Goal: Information Seeking & Learning: Learn about a topic

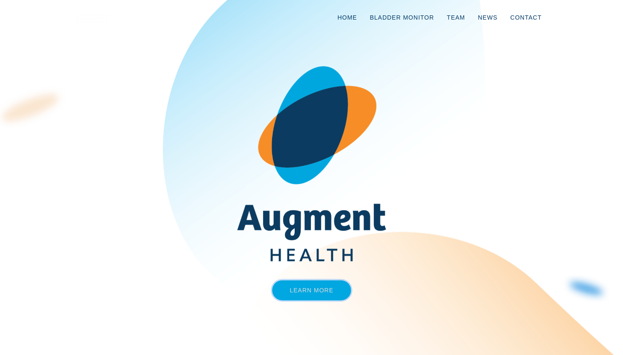
click at [307, 297] on link "Learn More" at bounding box center [311, 290] width 79 height 20
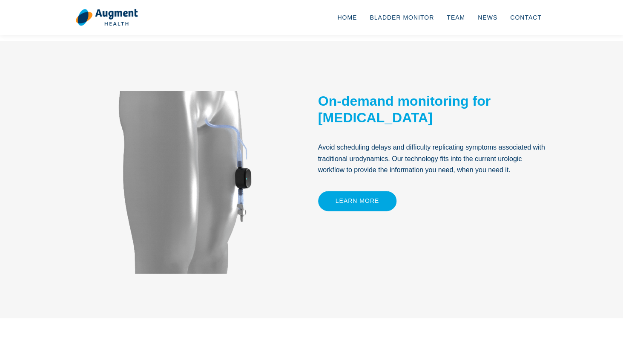
scroll to position [364, 0]
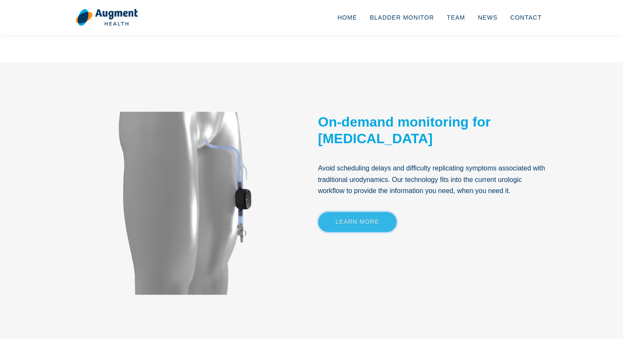
click at [336, 218] on link "Learn More" at bounding box center [357, 222] width 79 height 20
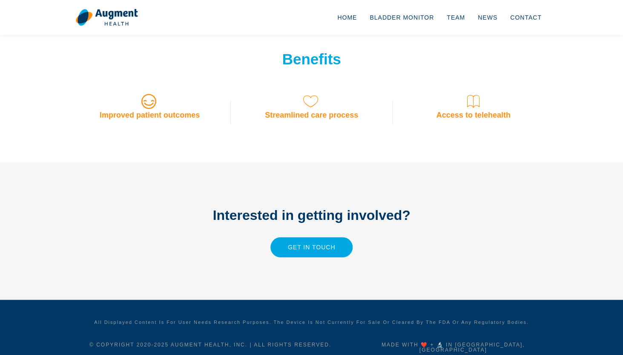
scroll to position [696, 0]
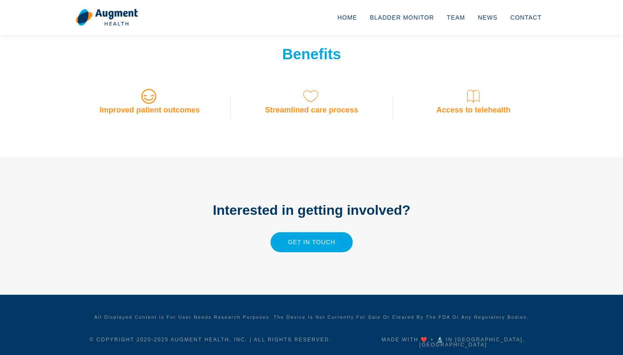
click at [305, 103] on icon at bounding box center [311, 96] width 17 height 17
click at [161, 111] on h3 "Improved patient outcomes" at bounding box center [149, 110] width 149 height 9
click at [468, 323] on div "All displayed content is for user needs research purposes. The device is not cu…" at bounding box center [311, 328] width 485 height 48
drag, startPoint x: 462, startPoint y: 338, endPoint x: 517, endPoint y: 338, distance: 54.9
click at [517, 338] on h5 "Made with ❤️ + 🔬 in [GEOGRAPHIC_DATA], [GEOGRAPHIC_DATA]" at bounding box center [454, 342] width 190 height 10
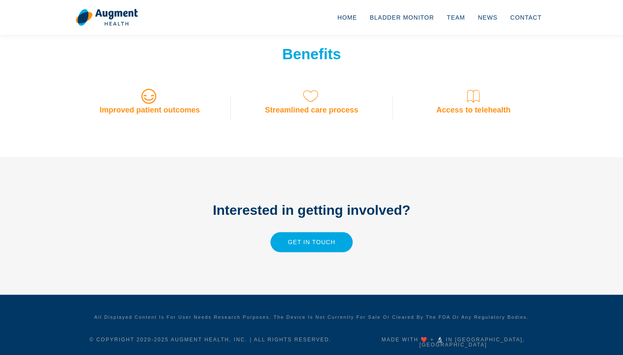
click at [516, 336] on div "Made with ❤️ + 🔬 in [GEOGRAPHIC_DATA], [GEOGRAPHIC_DATA]" at bounding box center [453, 341] width 202 height 14
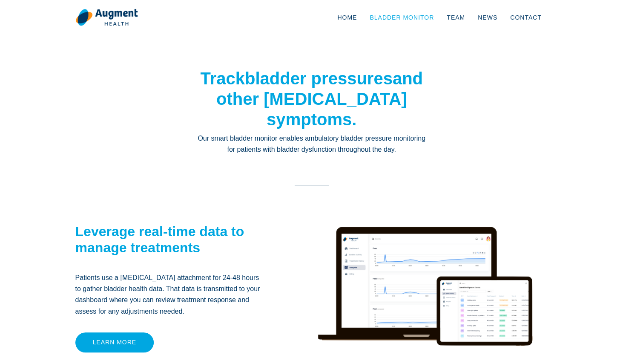
click at [403, 13] on link "Bladder Monitor" at bounding box center [401, 17] width 77 height 28
click at [463, 20] on link "Team" at bounding box center [455, 17] width 31 height 28
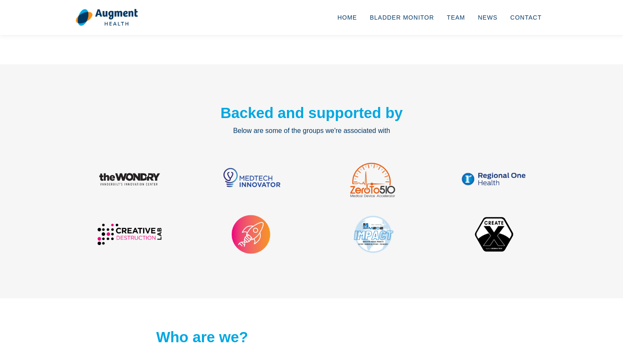
scroll to position [1022, 0]
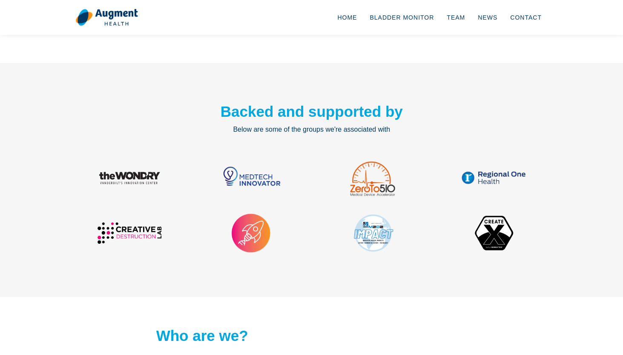
click at [249, 222] on img at bounding box center [251, 233] width 43 height 43
